Goal: Task Accomplishment & Management: Manage account settings

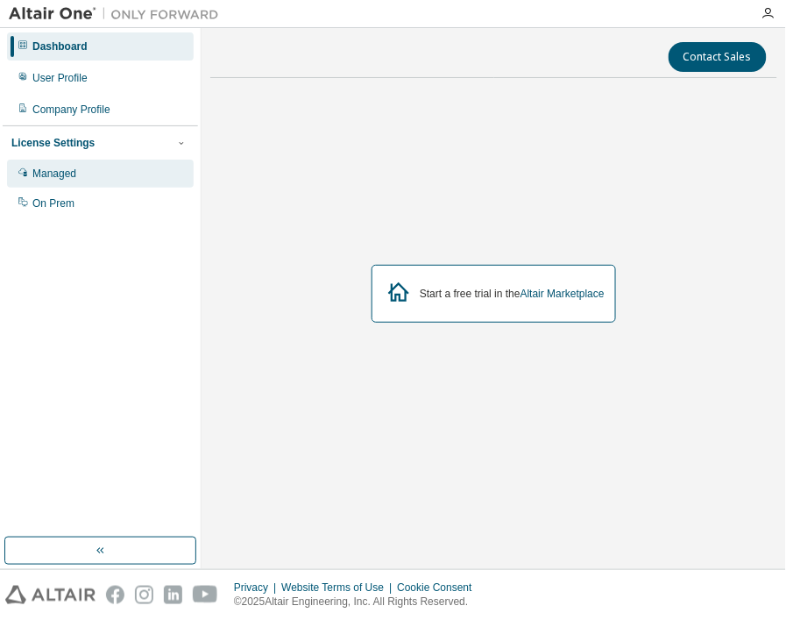
click at [88, 173] on div "Managed" at bounding box center [100, 174] width 187 height 28
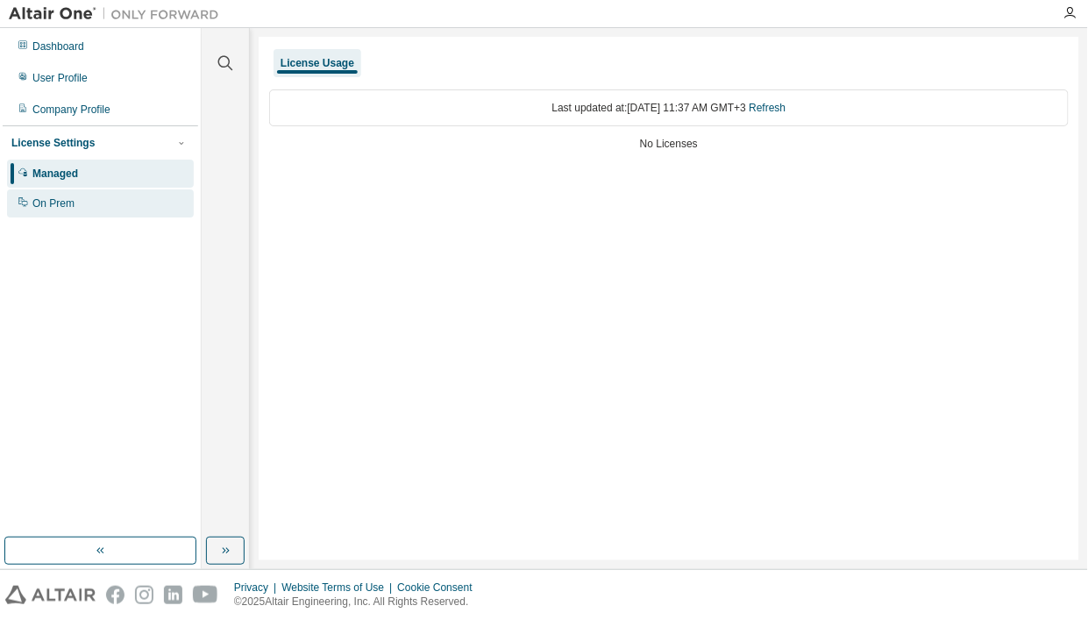
click at [60, 202] on div "On Prem" at bounding box center [53, 203] width 42 height 14
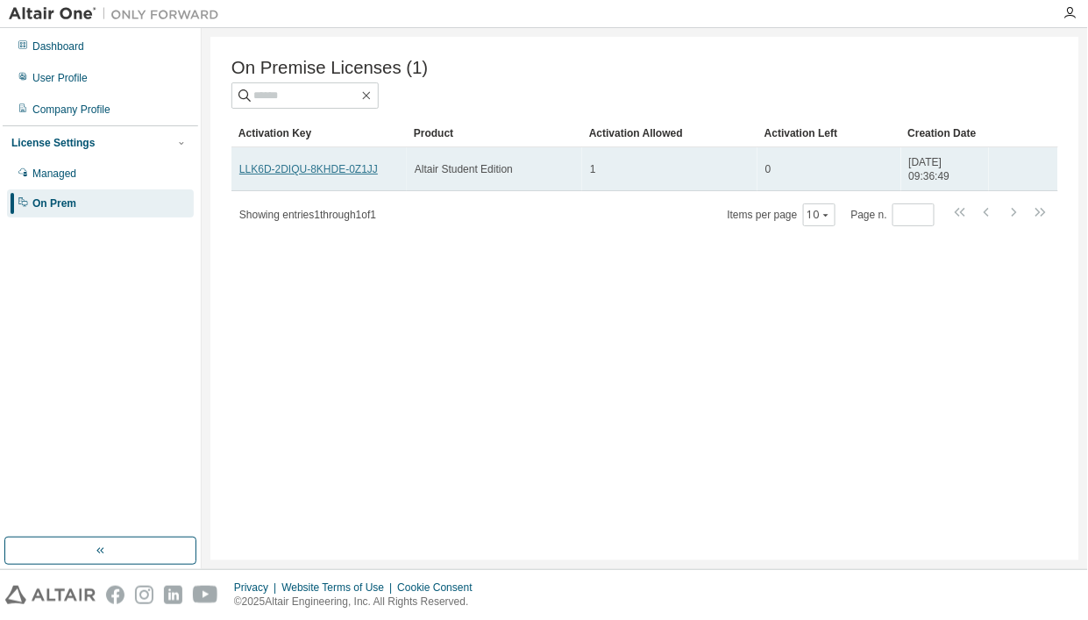
click at [321, 174] on link "LLK6D-2DIQU-8KHDE-0Z1JJ" at bounding box center [308, 169] width 139 height 12
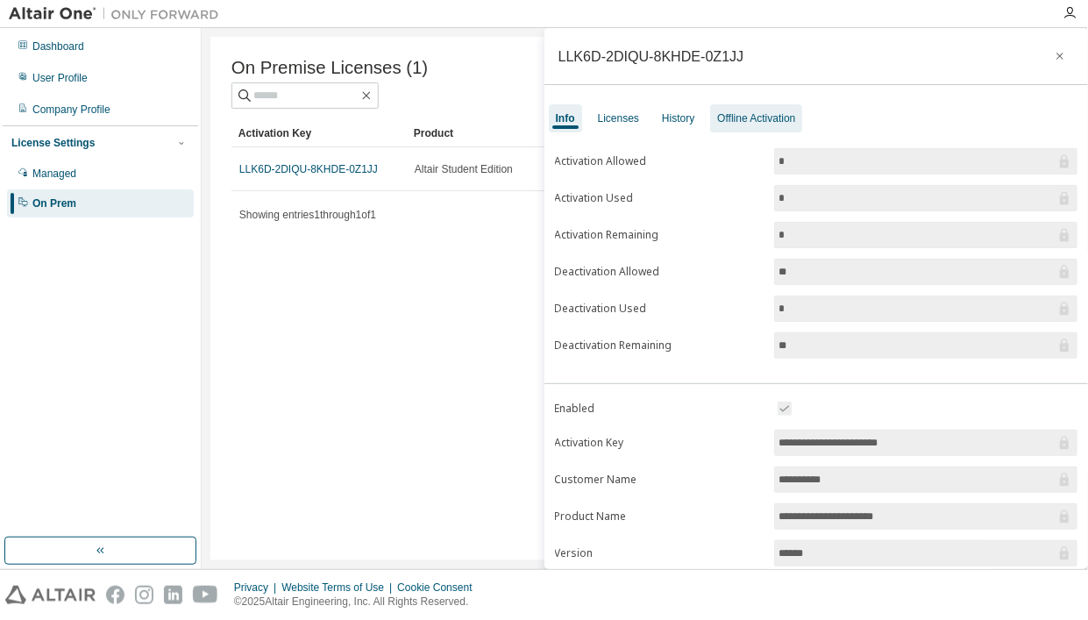
click at [752, 117] on div "Offline Activation" at bounding box center [756, 118] width 78 height 14
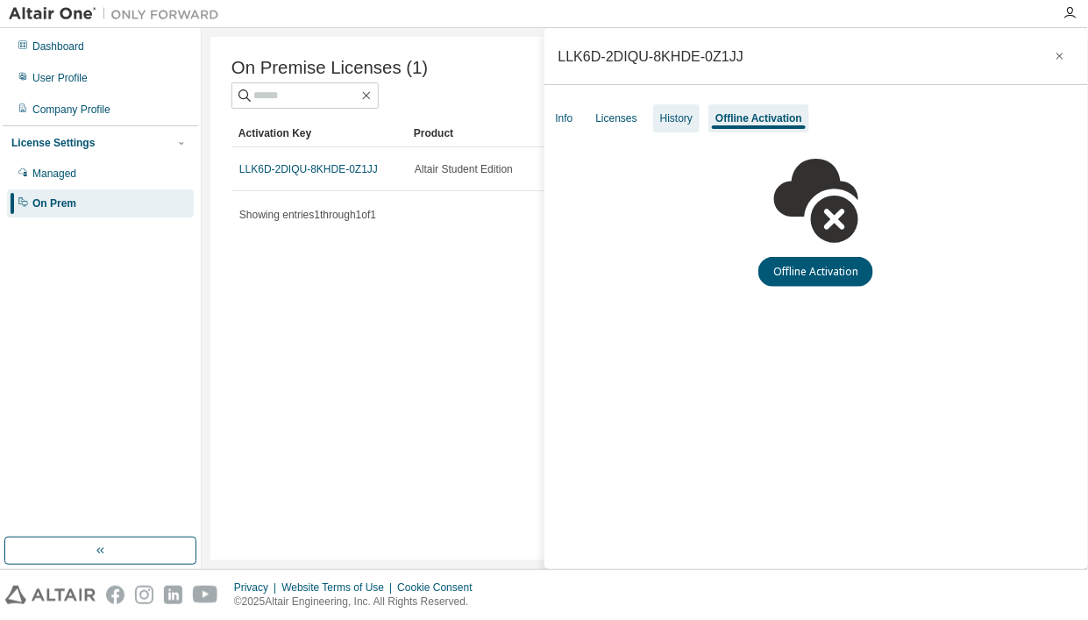
click at [671, 118] on div "History" at bounding box center [676, 118] width 32 height 14
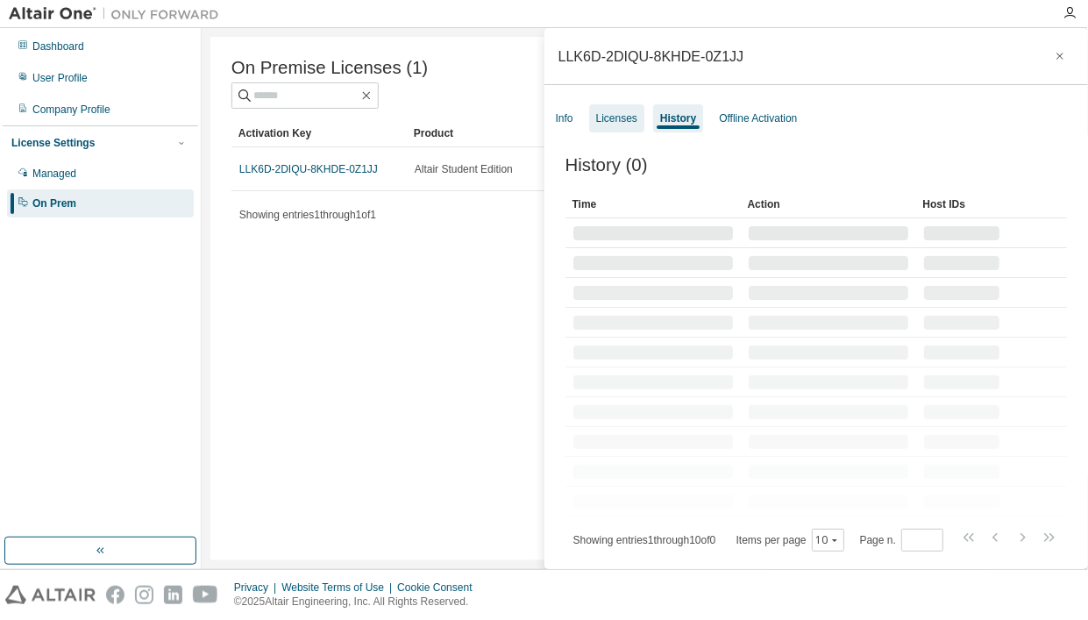
click at [596, 124] on div "Licenses" at bounding box center [616, 118] width 41 height 14
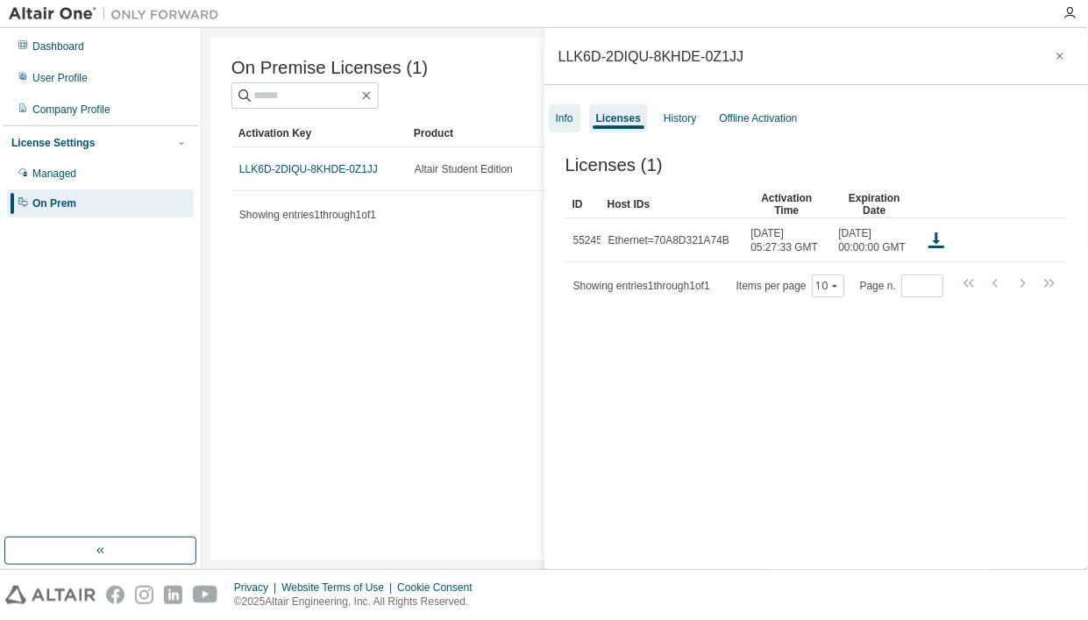
click at [565, 123] on div "Info" at bounding box center [565, 118] width 18 height 14
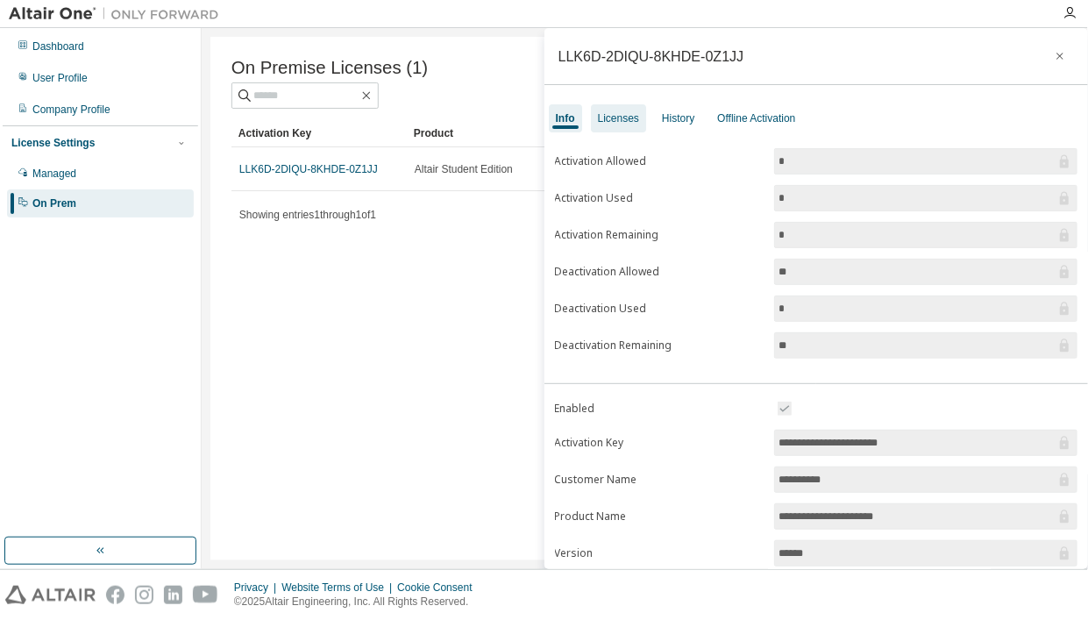
click at [605, 124] on div "Licenses" at bounding box center [618, 118] width 41 height 14
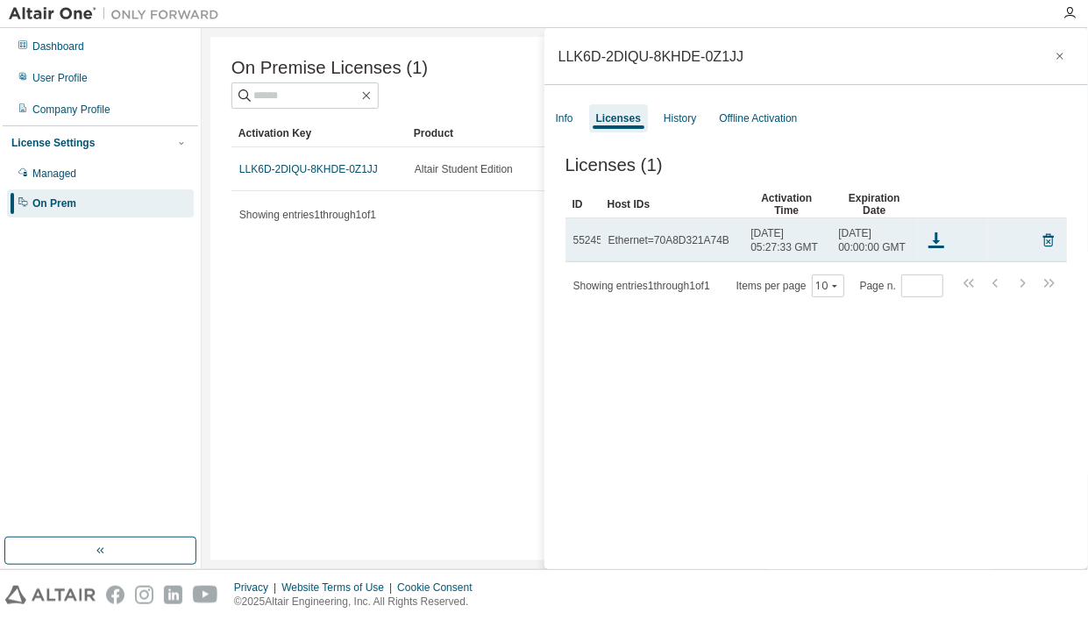
click at [671, 247] on div "Ethernet=70A8D321A74B" at bounding box center [668, 240] width 121 height 14
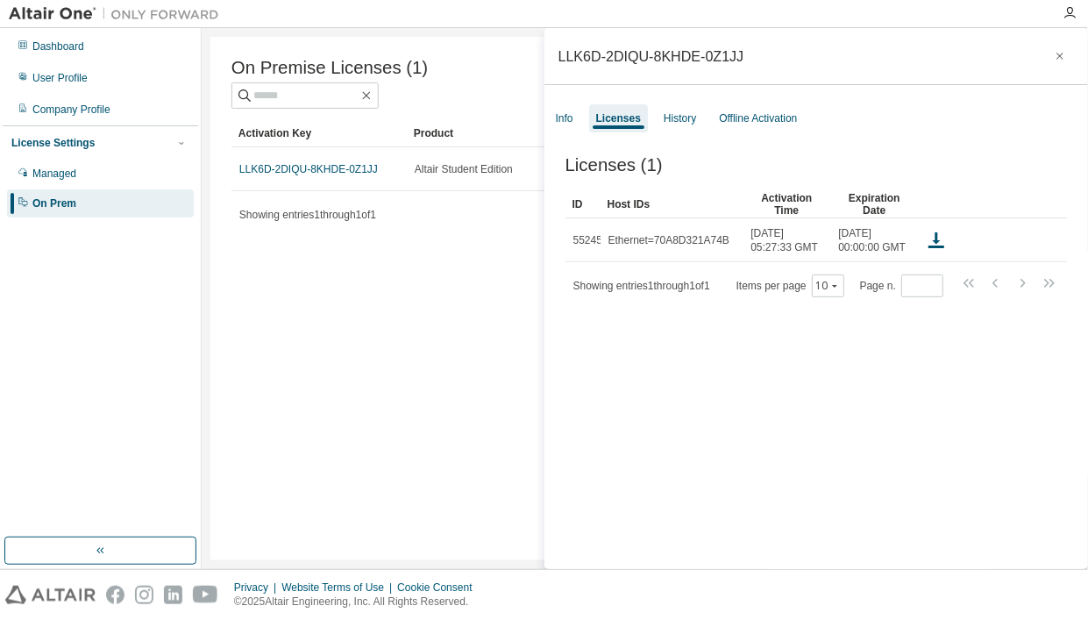
drag, startPoint x: 671, startPoint y: 248, endPoint x: 741, endPoint y: 374, distance: 144.0
click at [741, 374] on div "Licenses (1) Clear Load Save Save As Field Operator Value Select filter Select …" at bounding box center [816, 365] width 544 height 462
click at [577, 125] on div "Info" at bounding box center [565, 118] width 32 height 28
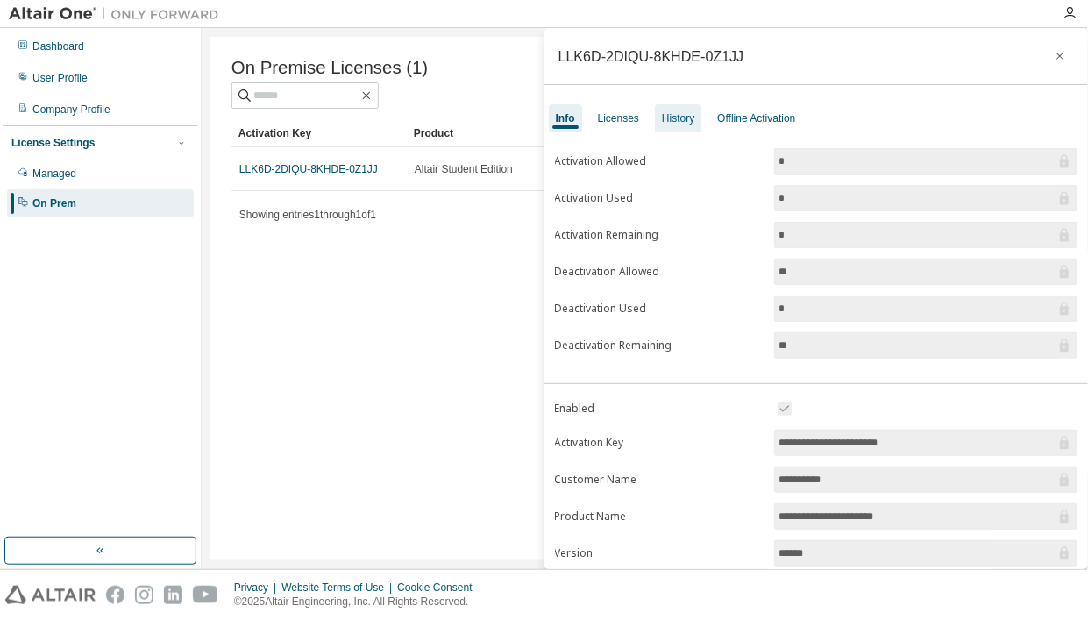
click at [655, 110] on div "History" at bounding box center [678, 118] width 46 height 28
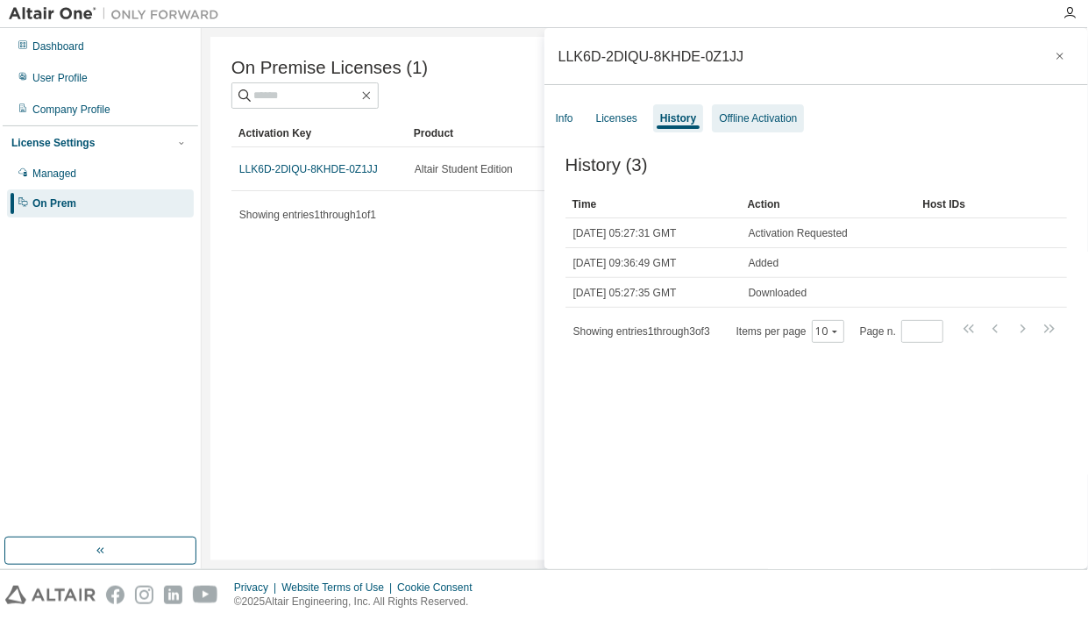
click at [715, 119] on div "Offline Activation" at bounding box center [758, 118] width 92 height 28
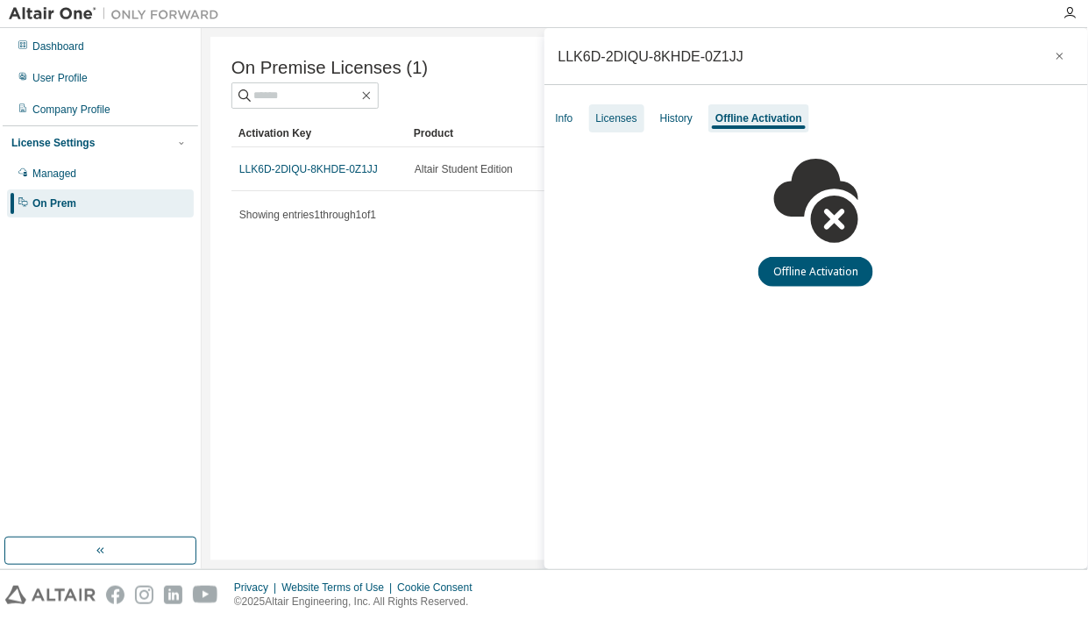
click at [632, 119] on div "Licenses" at bounding box center [616, 118] width 41 height 14
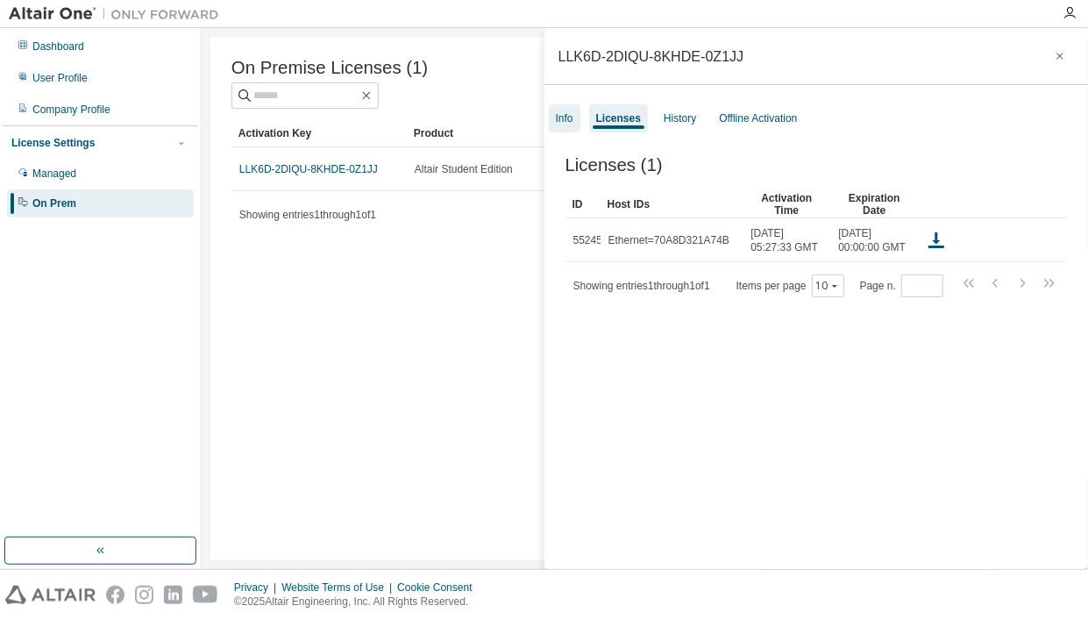
click at [572, 123] on div "Info" at bounding box center [565, 118] width 18 height 14
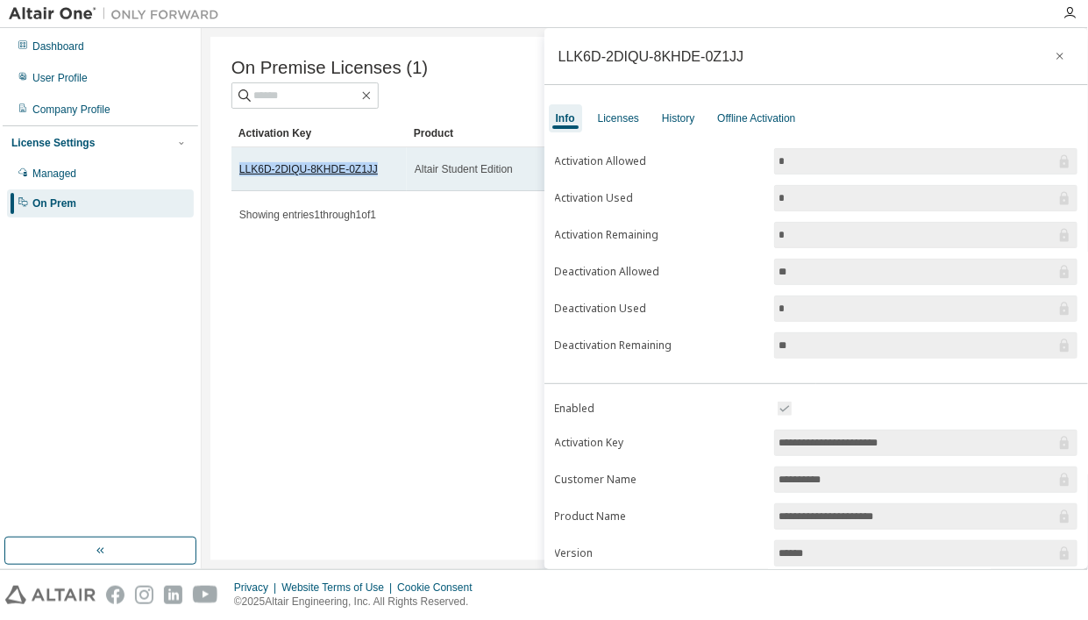
drag, startPoint x: 373, startPoint y: 170, endPoint x: 240, endPoint y: 173, distance: 132.4
click at [240, 173] on div "LLK6D-2DIQU-8KHDE-0Z1JJ" at bounding box center [319, 169] width 160 height 14
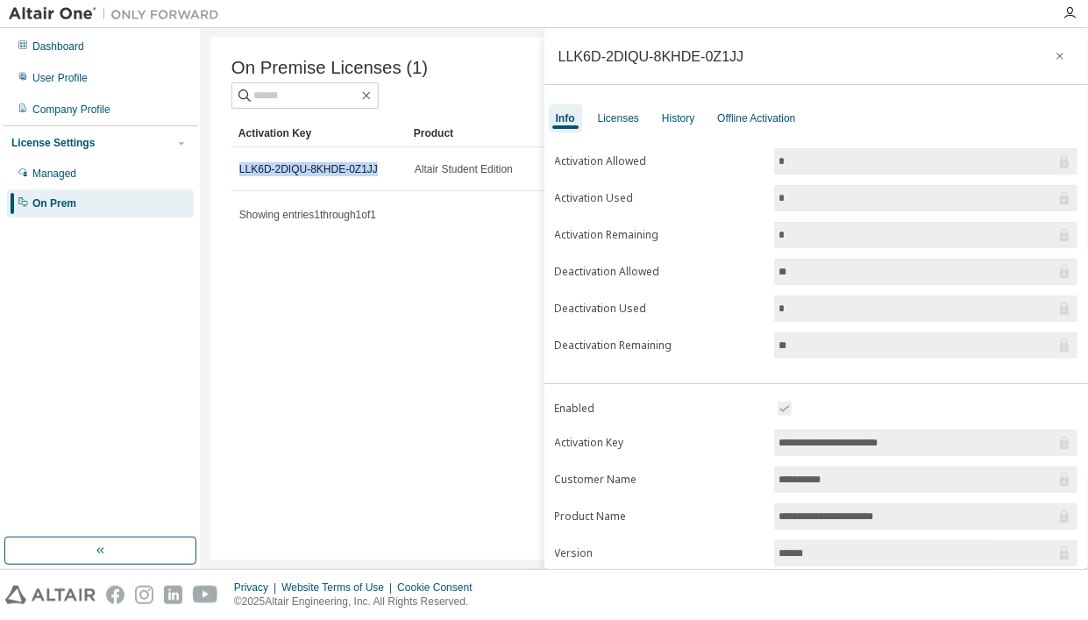
copy link "LLK6D-2DIQU-8KHDE-0Z1JJ"
